Goal: Task Accomplishment & Management: Manage account settings

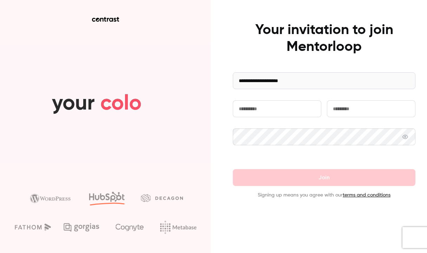
click at [265, 115] on input "text" at bounding box center [277, 108] width 88 height 17
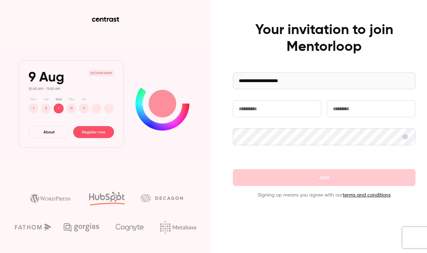
type input "*******"
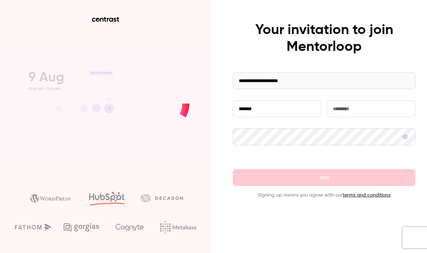
type input "******"
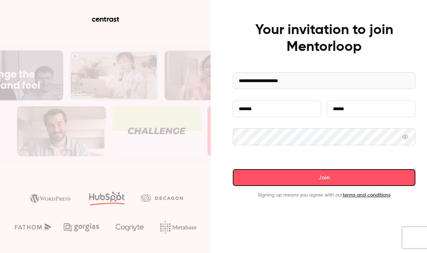
click at [360, 178] on button "Join" at bounding box center [324, 177] width 183 height 17
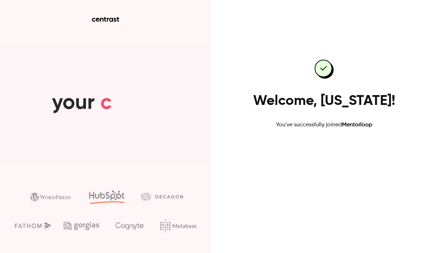
click at [332, 153] on link "Go to dashboard" at bounding box center [324, 151] width 60 height 17
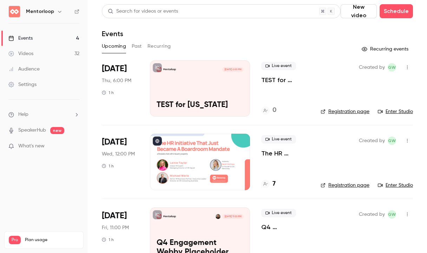
click at [175, 97] on div "Mentorloop [DATE] 6:00 PM TEST for [US_STATE]" at bounding box center [200, 88] width 100 height 56
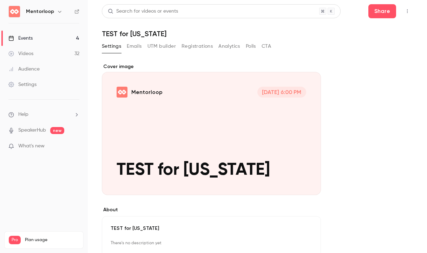
click at [407, 10] on icon "button" at bounding box center [407, 11] width 6 height 5
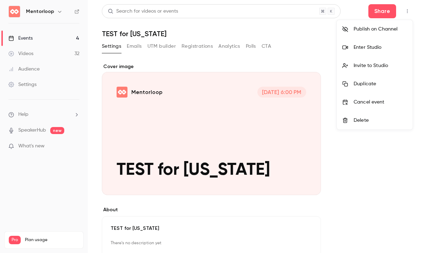
click at [357, 50] on div "Enter Studio" at bounding box center [379, 47] width 53 height 7
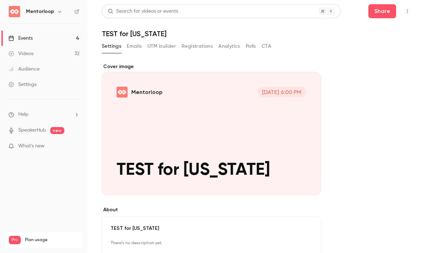
click at [211, 147] on div "Cover image" at bounding box center [211, 129] width 219 height 132
click at [0, 0] on input "Mentorloop [DATE] 6:00 PM TEST for [US_STATE]" at bounding box center [0, 0] width 0 height 0
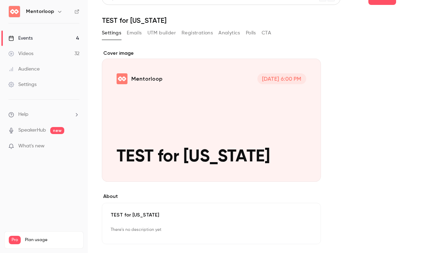
scroll to position [15, 0]
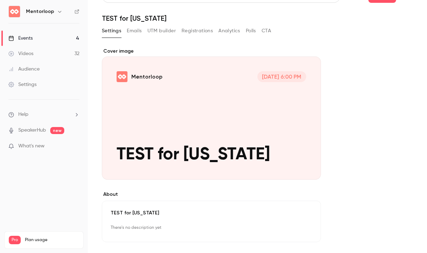
click at [47, 56] on link "Videos 32" at bounding box center [44, 53] width 88 height 15
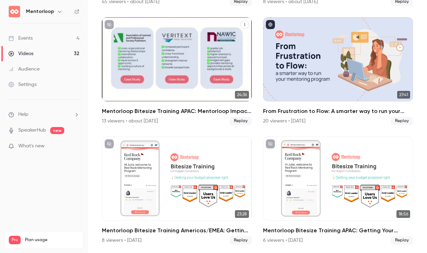
scroll to position [551, 0]
